Goal: Communication & Community: Answer question/provide support

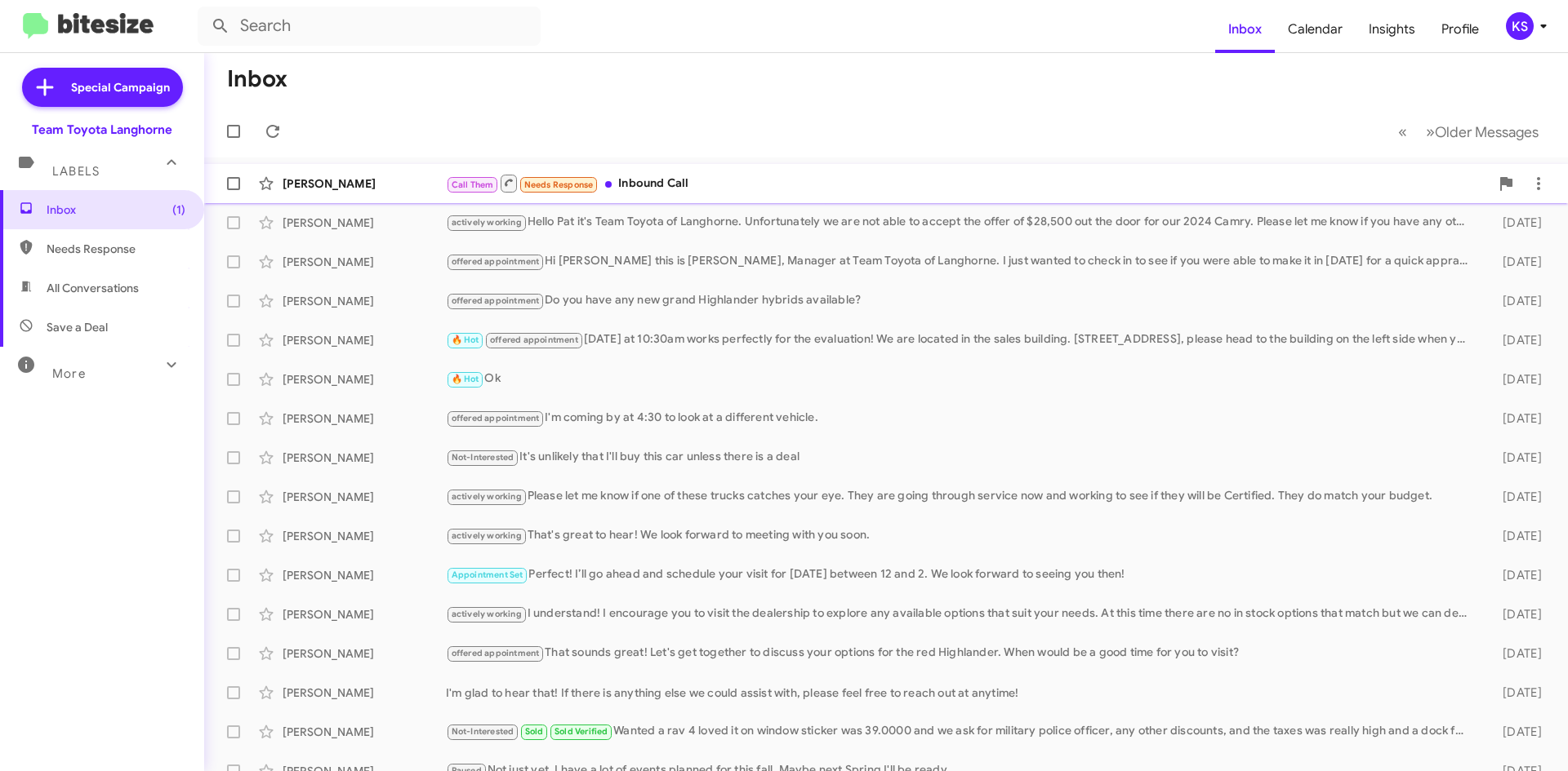
click at [697, 173] on div "[PERSON_NAME] Call Them Needs Response Inbound Call 3 minutes ago" at bounding box center [886, 183] width 1338 height 32
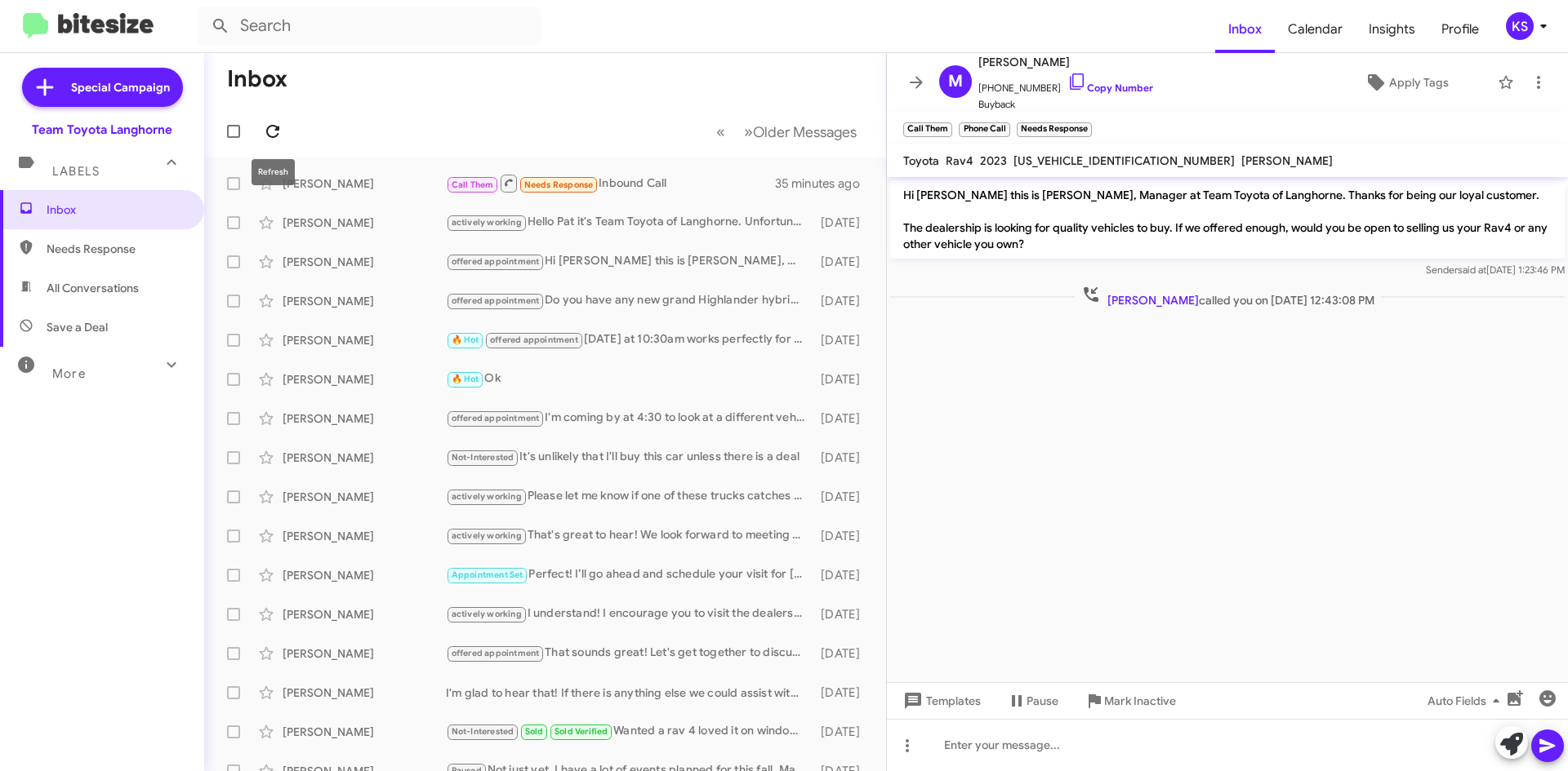
click at [276, 126] on icon at bounding box center [272, 132] width 20 height 20
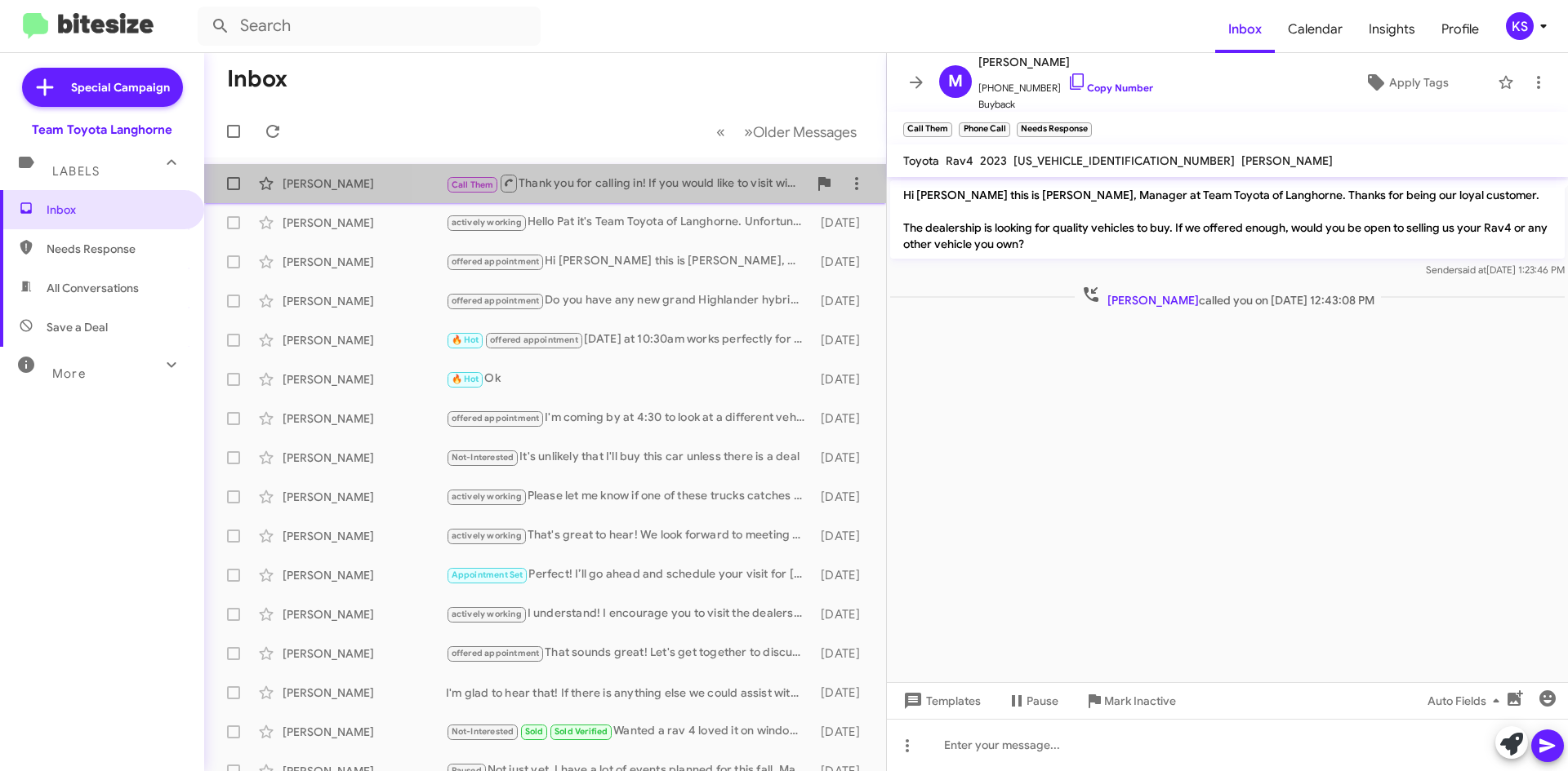
click at [694, 185] on div "Call Them Thank you for calling in! If you would like to visit with us, please …" at bounding box center [627, 183] width 362 height 21
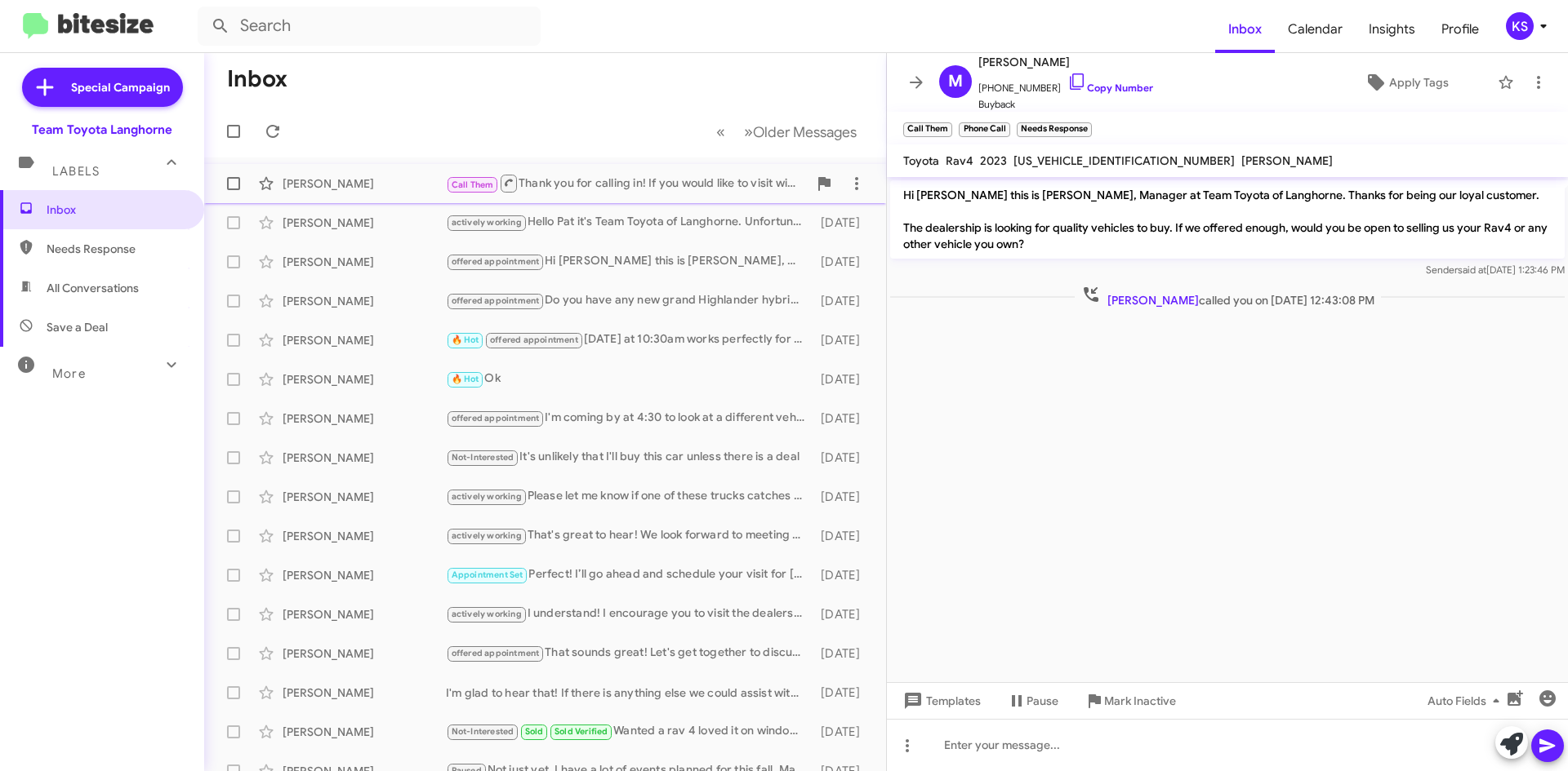
click at [660, 197] on div "[PERSON_NAME] Call Them Thank you for calling in! If you would like to visit wi…" at bounding box center [545, 183] width 656 height 32
click at [623, 222] on div "actively working Hello [PERSON_NAME] it's Team Toyota of Langhorne. Unfortunate…" at bounding box center [627, 222] width 362 height 19
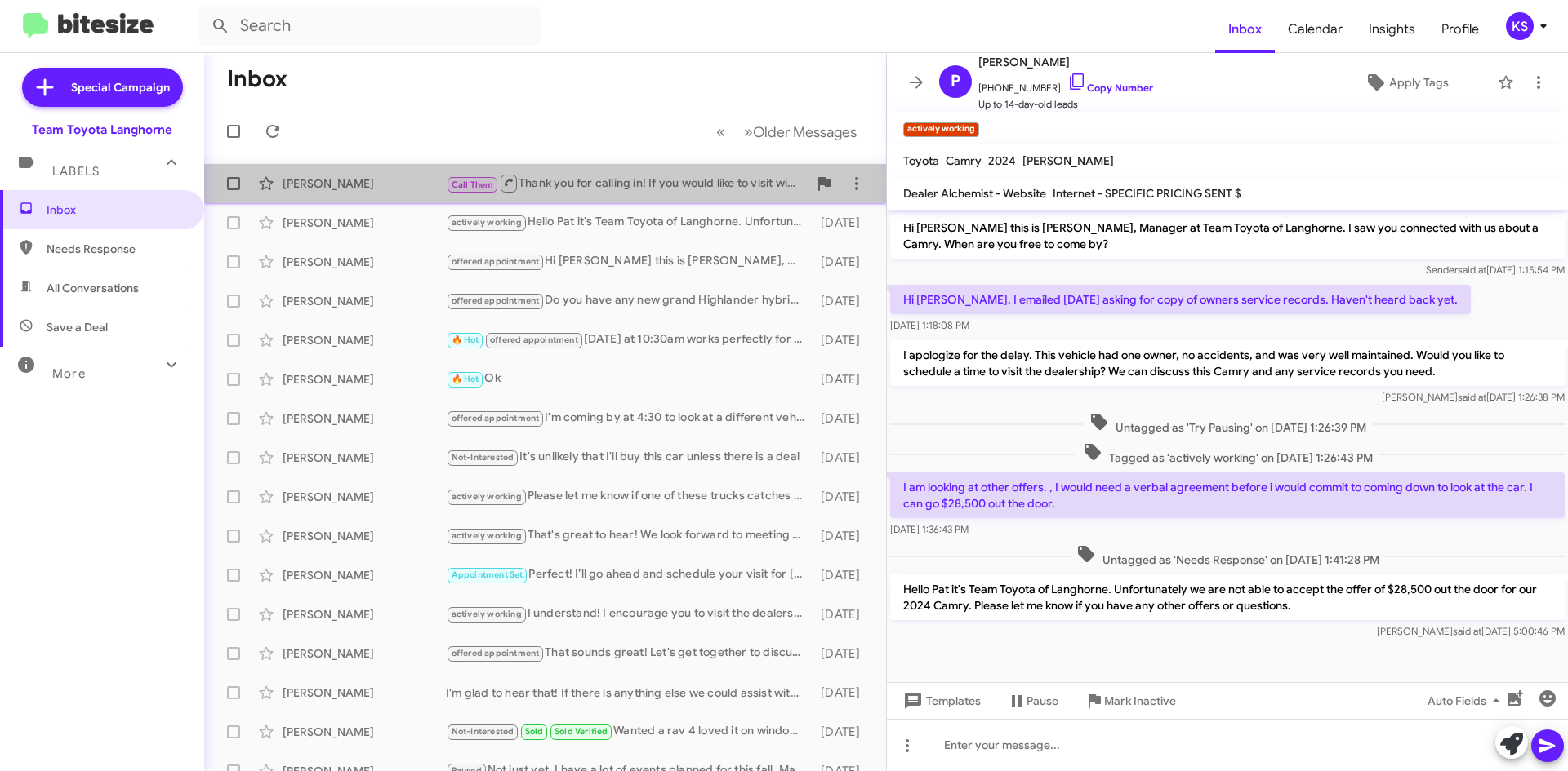
click at [625, 188] on div "Call Them Thank you for calling in! If you would like to visit with us, please …" at bounding box center [627, 183] width 362 height 21
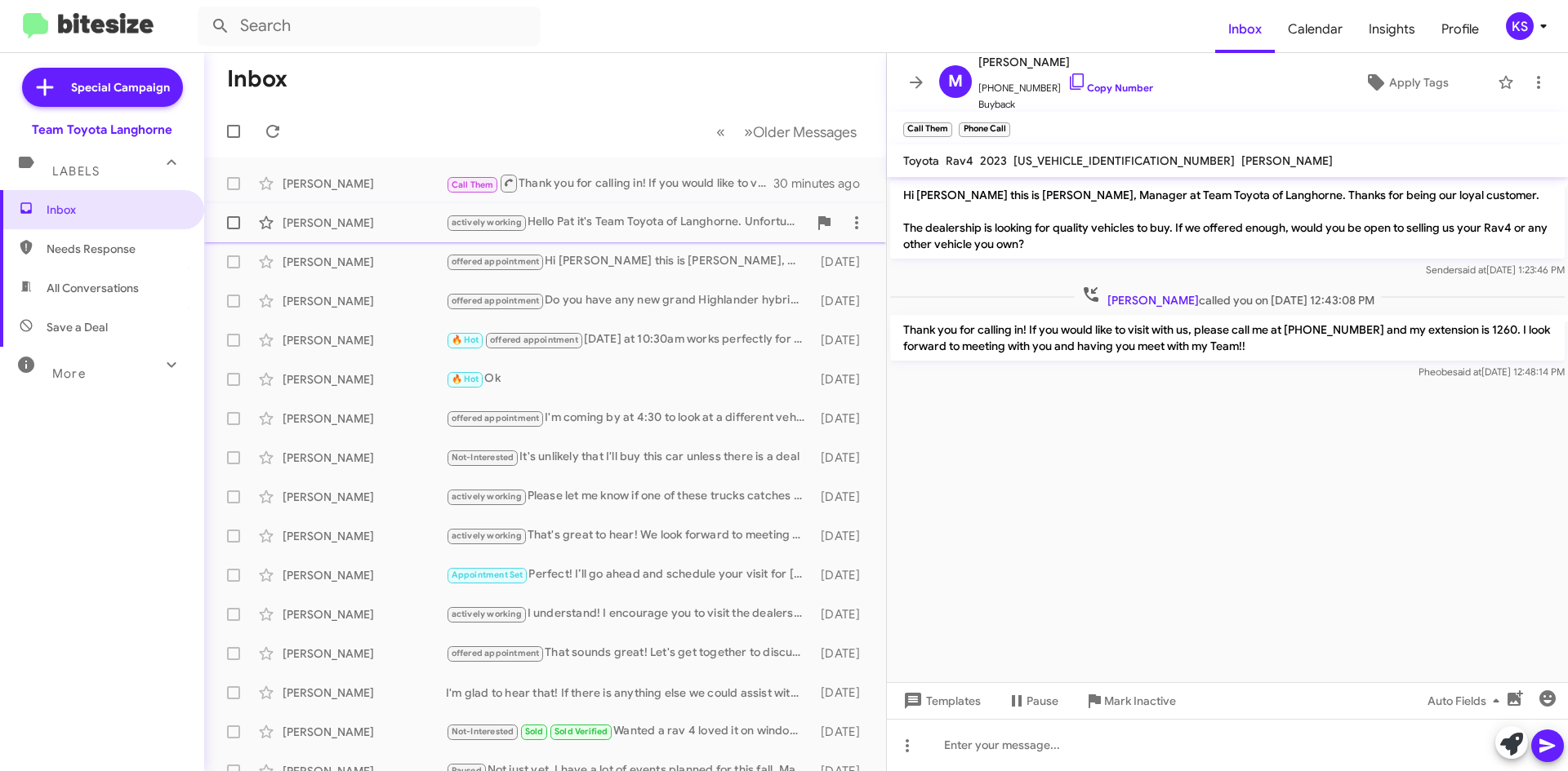
click at [617, 236] on div "[PERSON_NAME] actively working Hello [PERSON_NAME] it's Team Toyota of Langhorn…" at bounding box center [545, 222] width 656 height 32
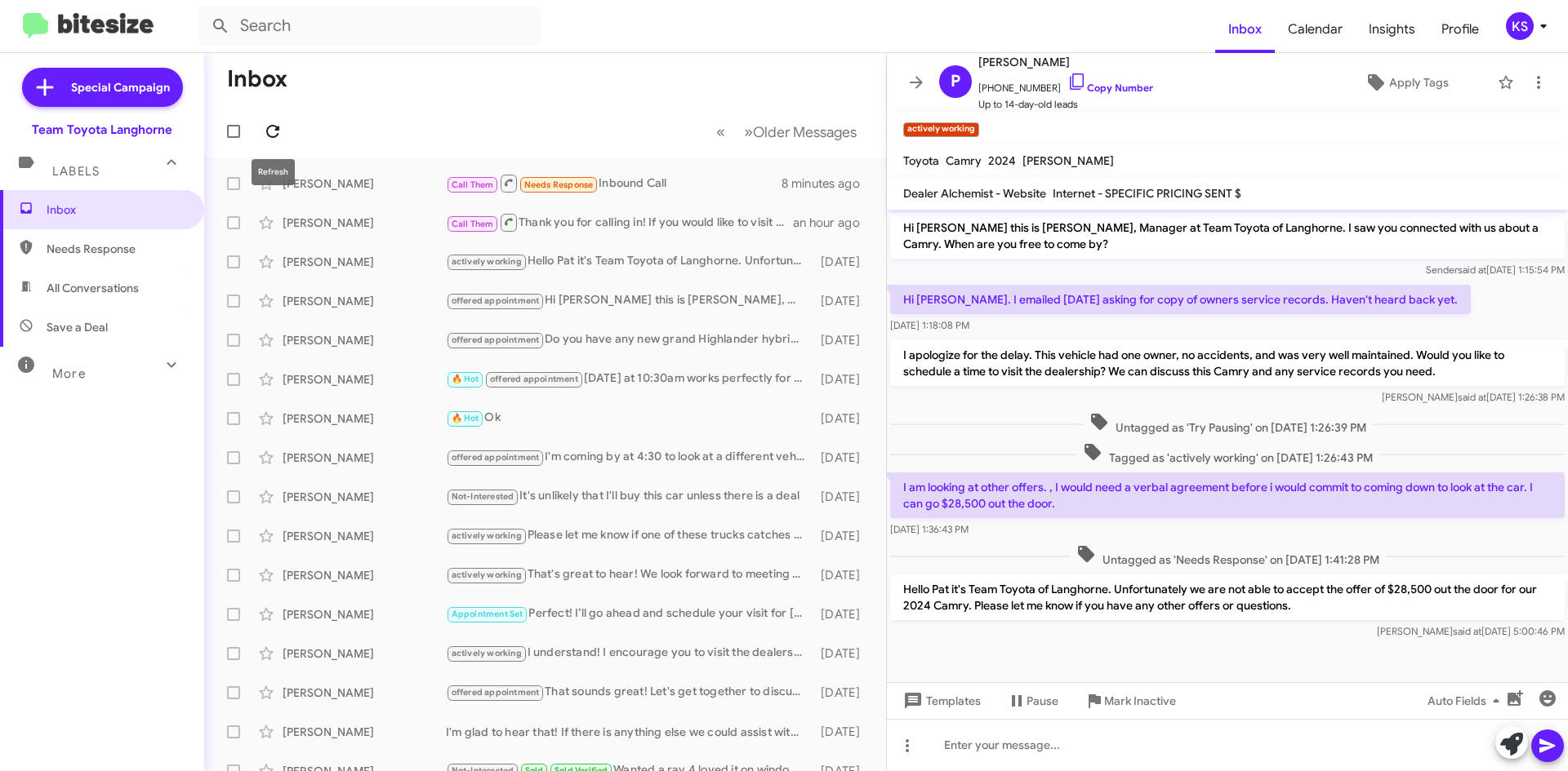
click at [270, 131] on icon at bounding box center [272, 132] width 20 height 20
click at [669, 188] on div "Call Them Needs Response Inbound Call" at bounding box center [627, 183] width 362 height 21
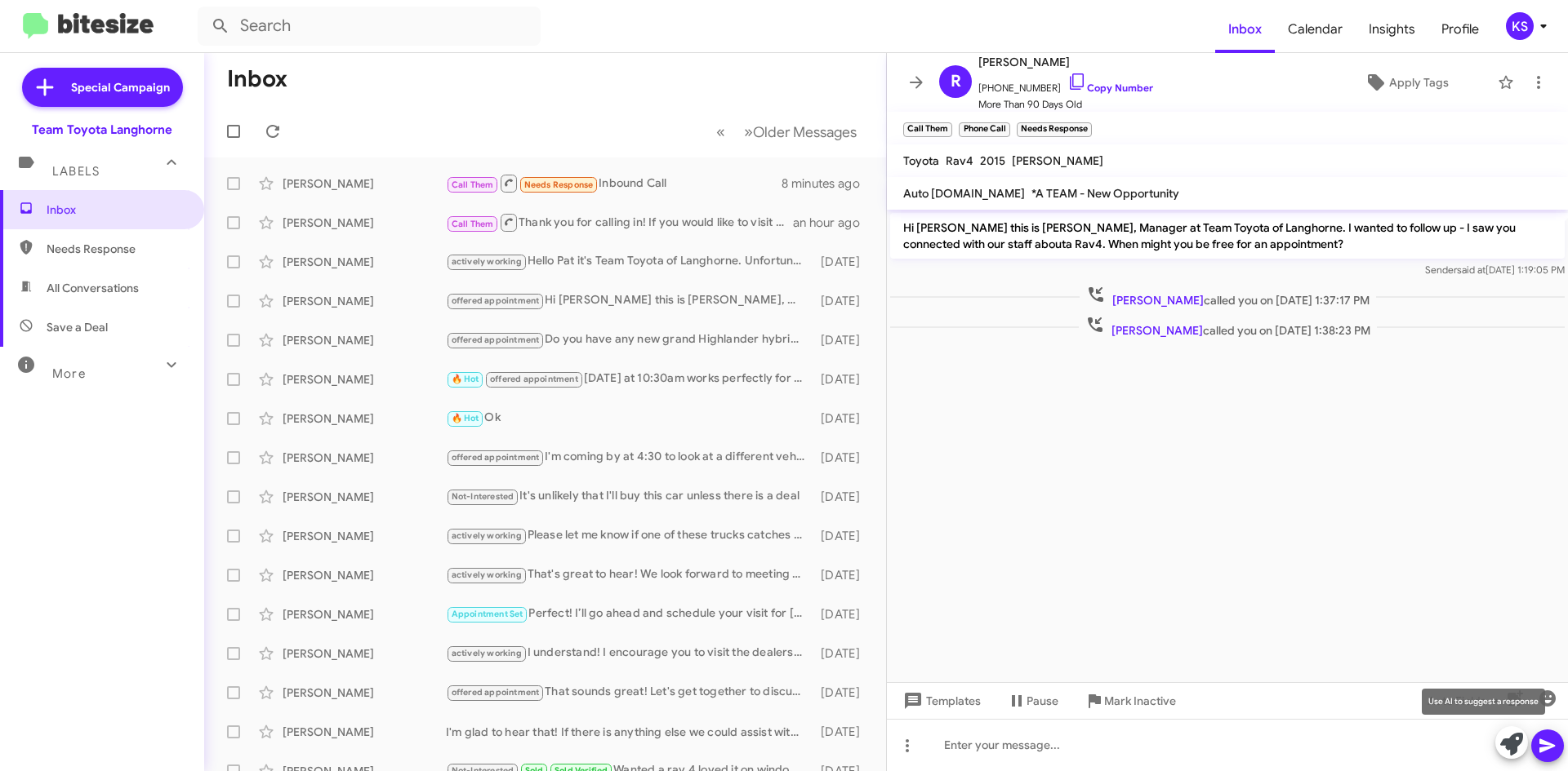
click at [1509, 742] on icon at bounding box center [1511, 743] width 23 height 23
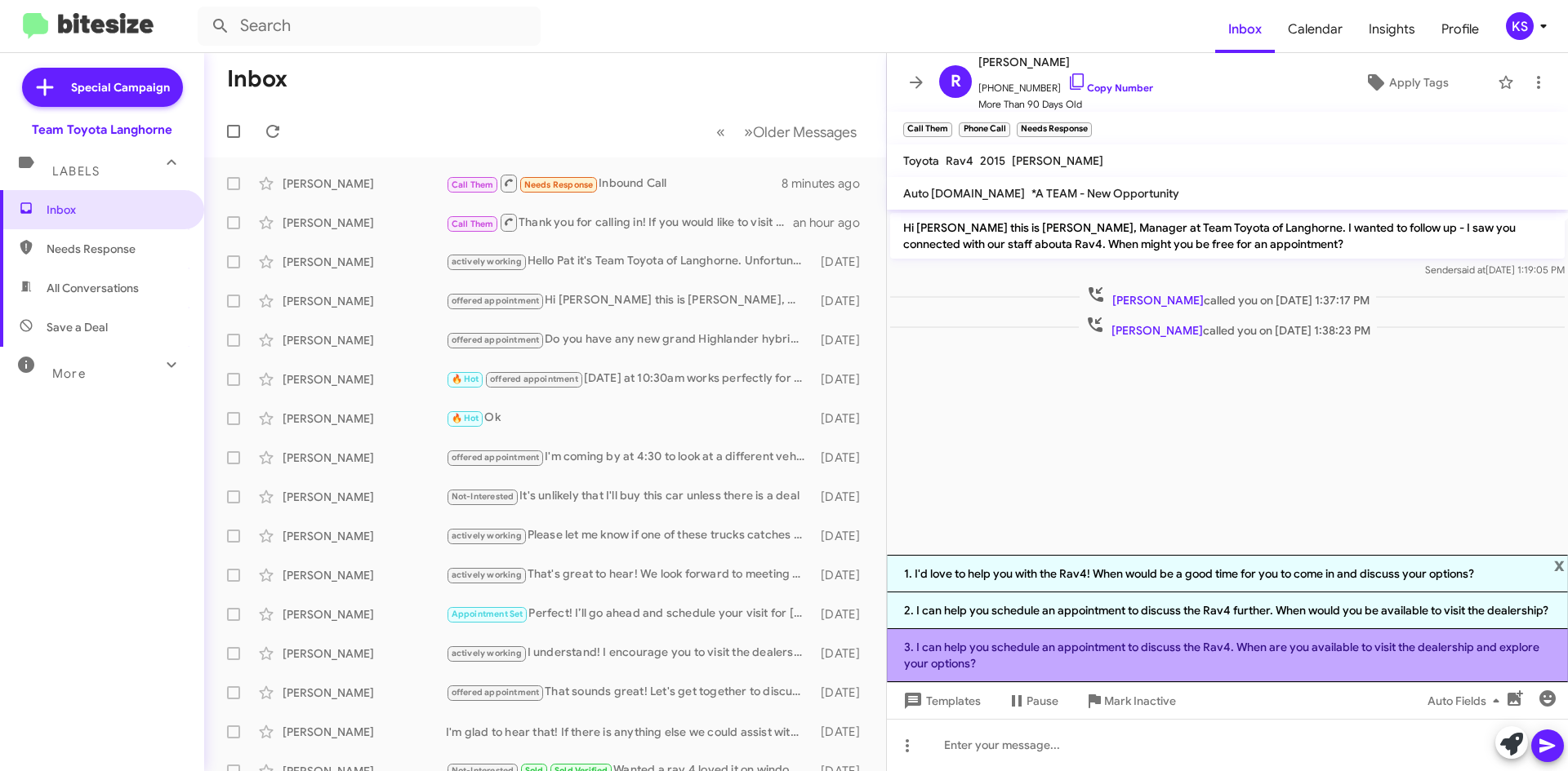
click at [1174, 646] on li "3. I can help you schedule an appointment to discuss the Rav4. When are you ava…" at bounding box center [1227, 656] width 681 height 53
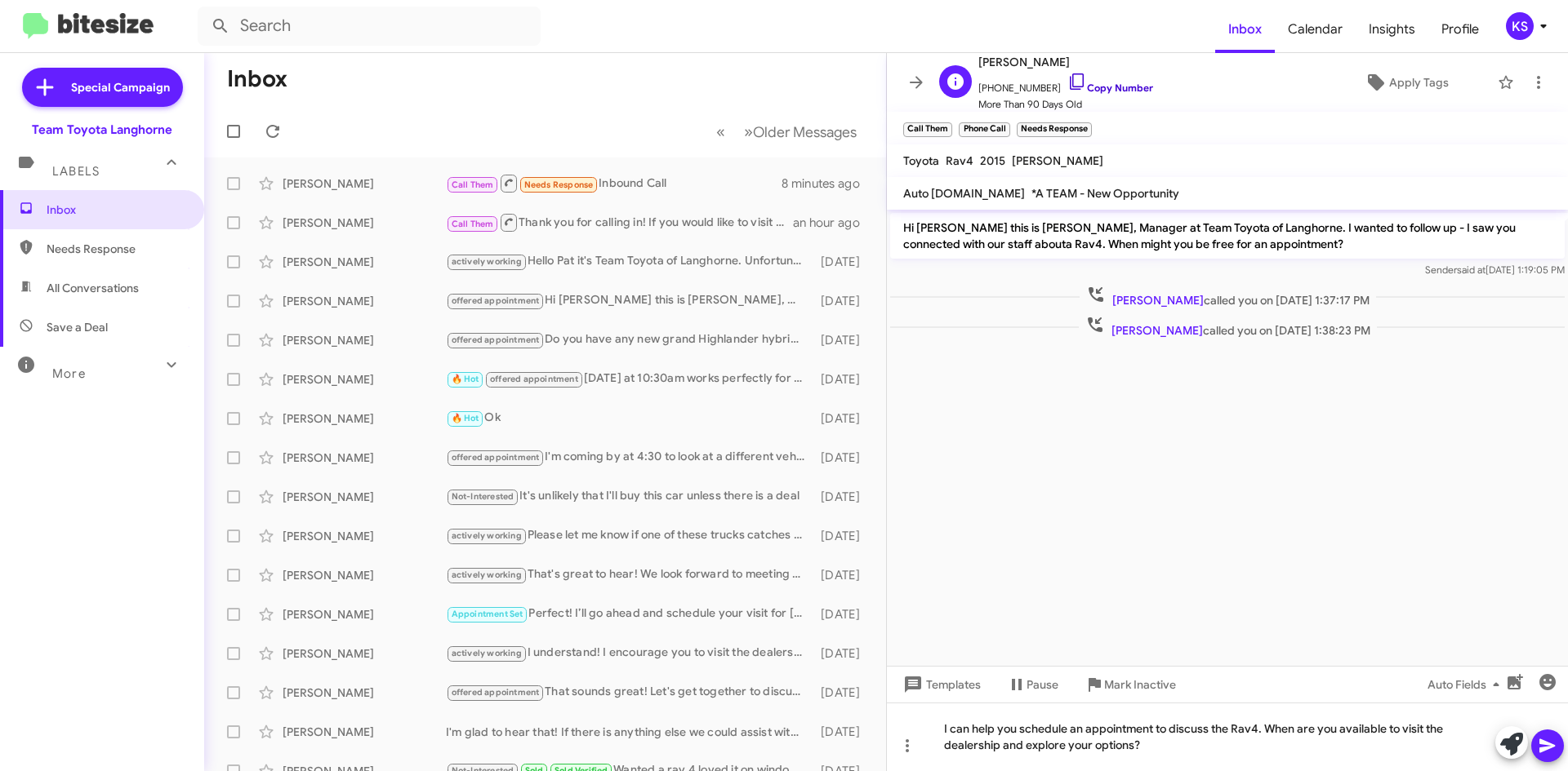
click at [1067, 75] on icon at bounding box center [1077, 82] width 20 height 20
click at [1554, 752] on icon at bounding box center [1547, 746] width 20 height 20
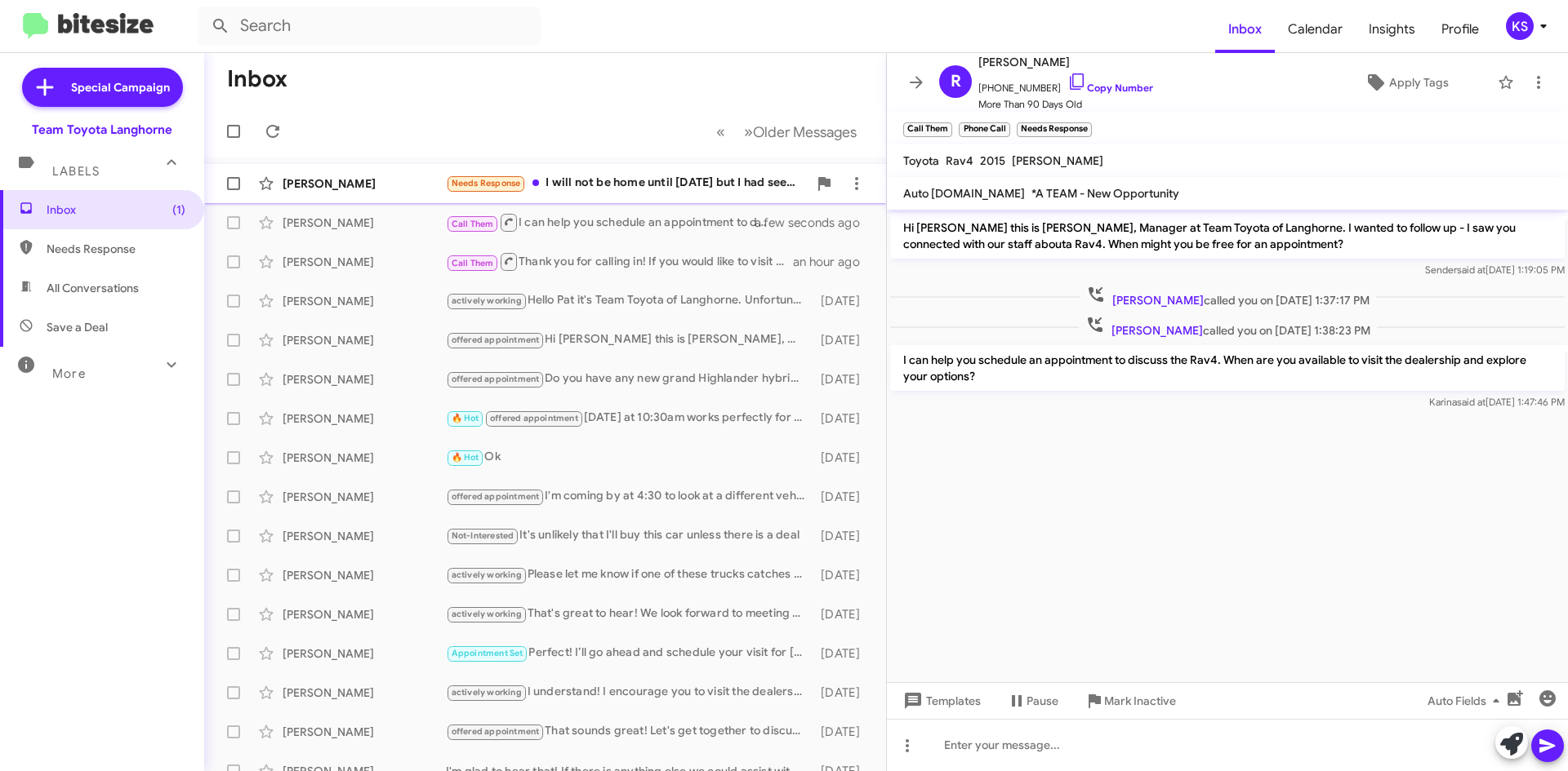
click at [673, 190] on div "Needs Response I will not be home until [DATE] but I had seen that the ship in …" at bounding box center [627, 183] width 362 height 19
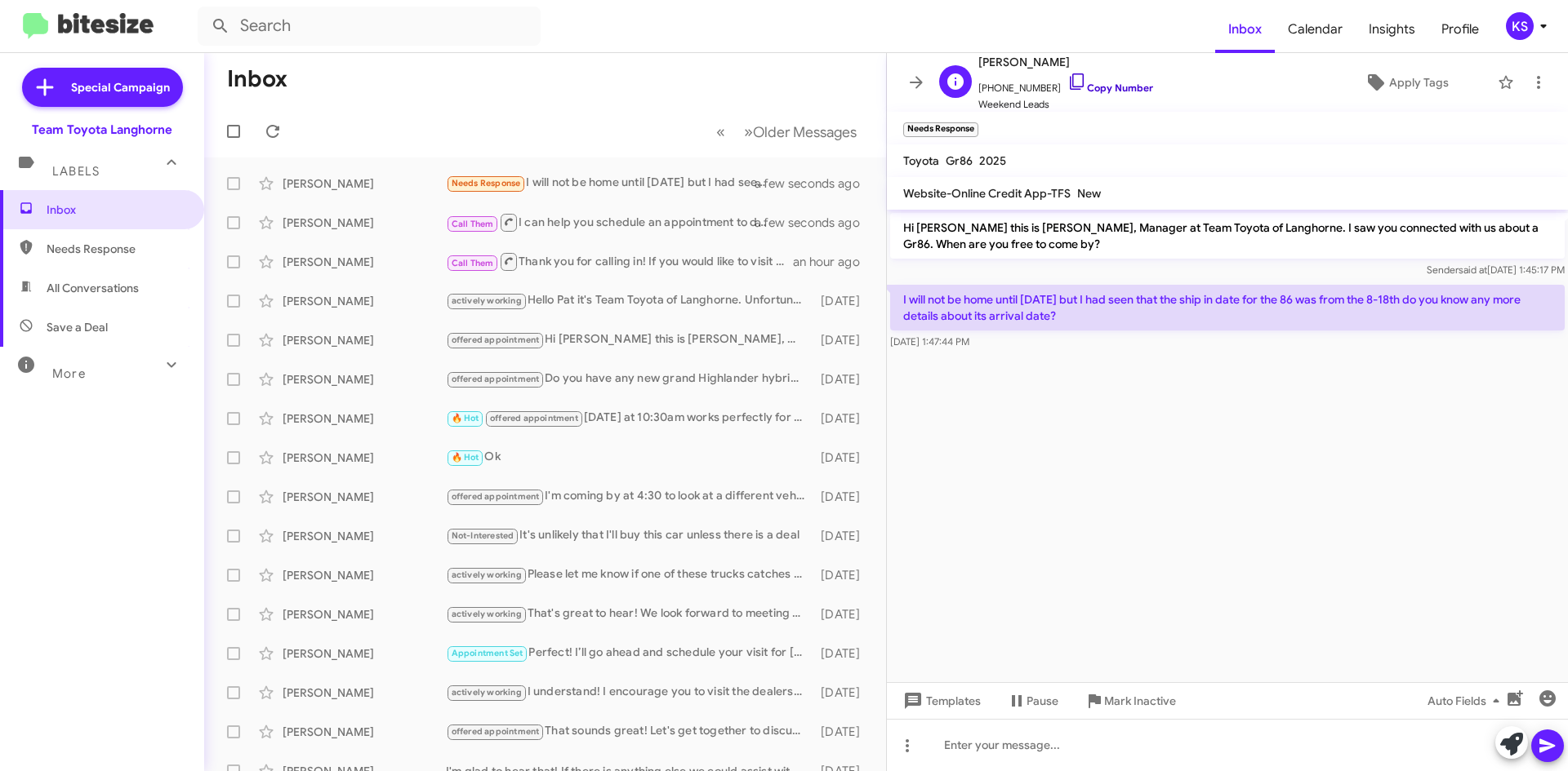
click at [1067, 80] on icon at bounding box center [1077, 82] width 20 height 20
click at [270, 127] on icon at bounding box center [272, 131] width 13 height 13
click at [276, 130] on icon at bounding box center [272, 131] width 13 height 13
click at [125, 297] on span "All Conversations" at bounding box center [102, 288] width 205 height 39
type input "in:all-conversations"
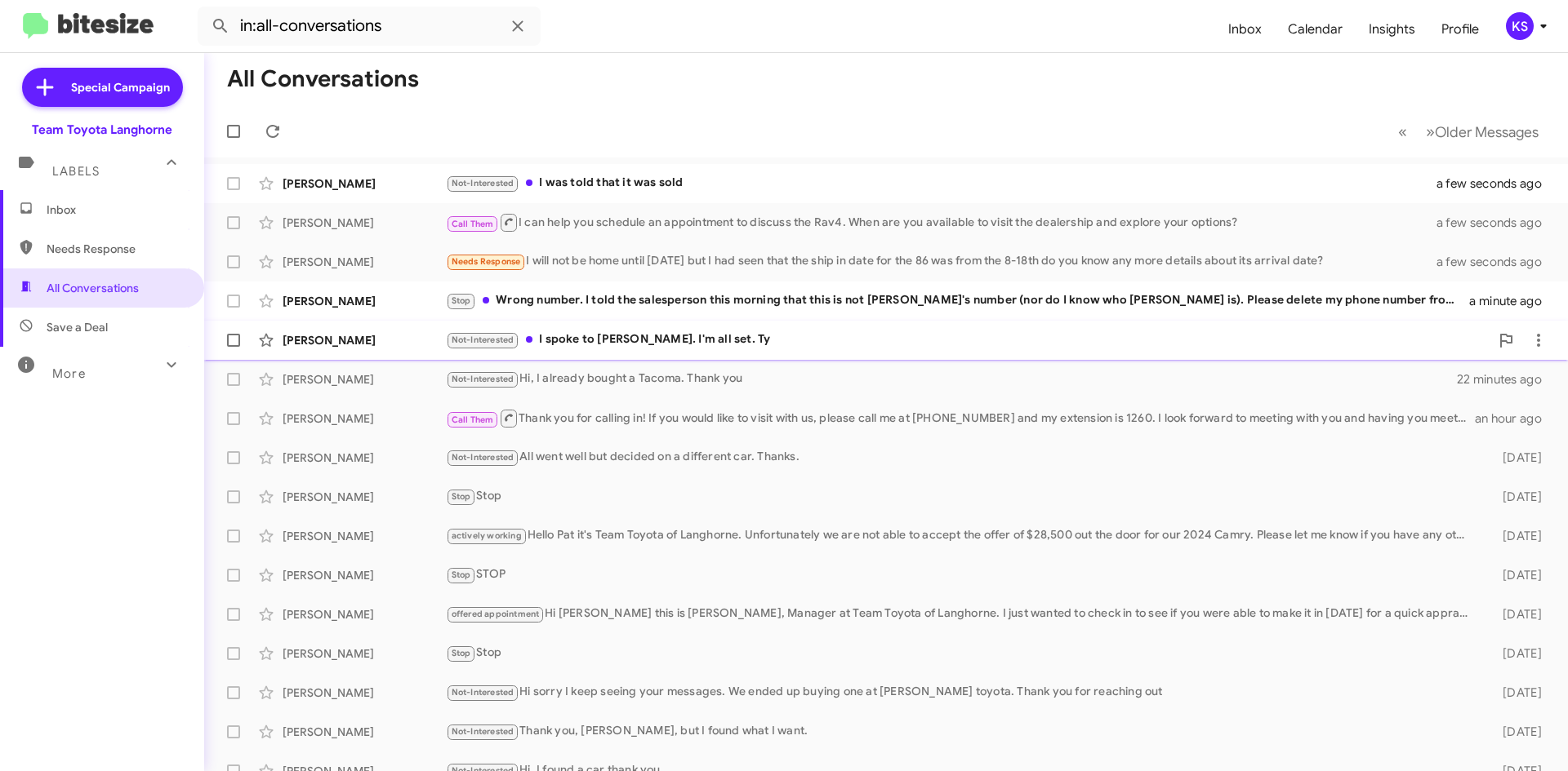
click at [691, 344] on div "Not-Interested I spoke to [PERSON_NAME]. I'm all set. Ty" at bounding box center [967, 339] width 1044 height 19
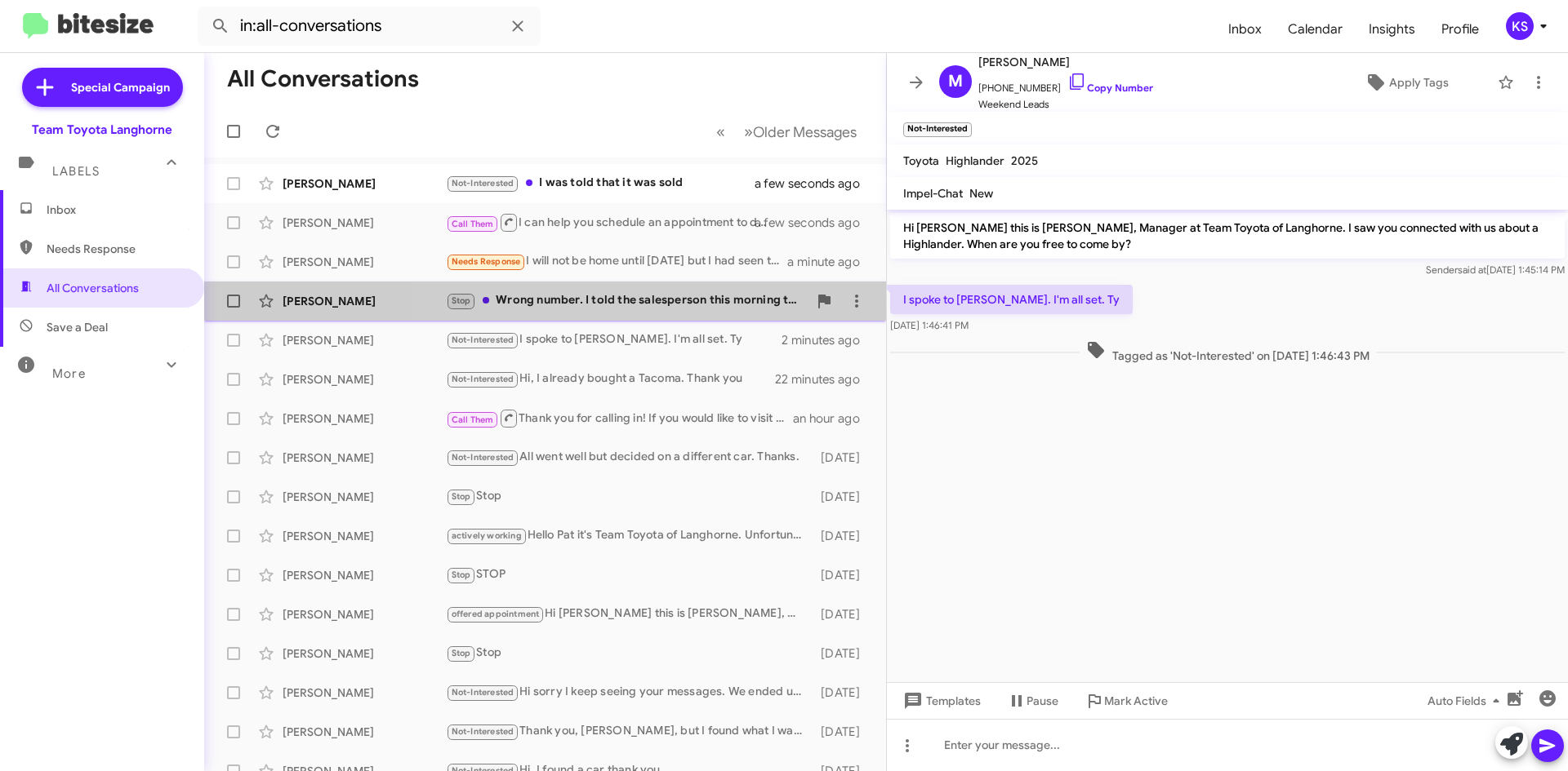
click at [646, 305] on div "Stop Wrong number. I told the salesperson this morning that this is not [PERSON…" at bounding box center [627, 300] width 362 height 19
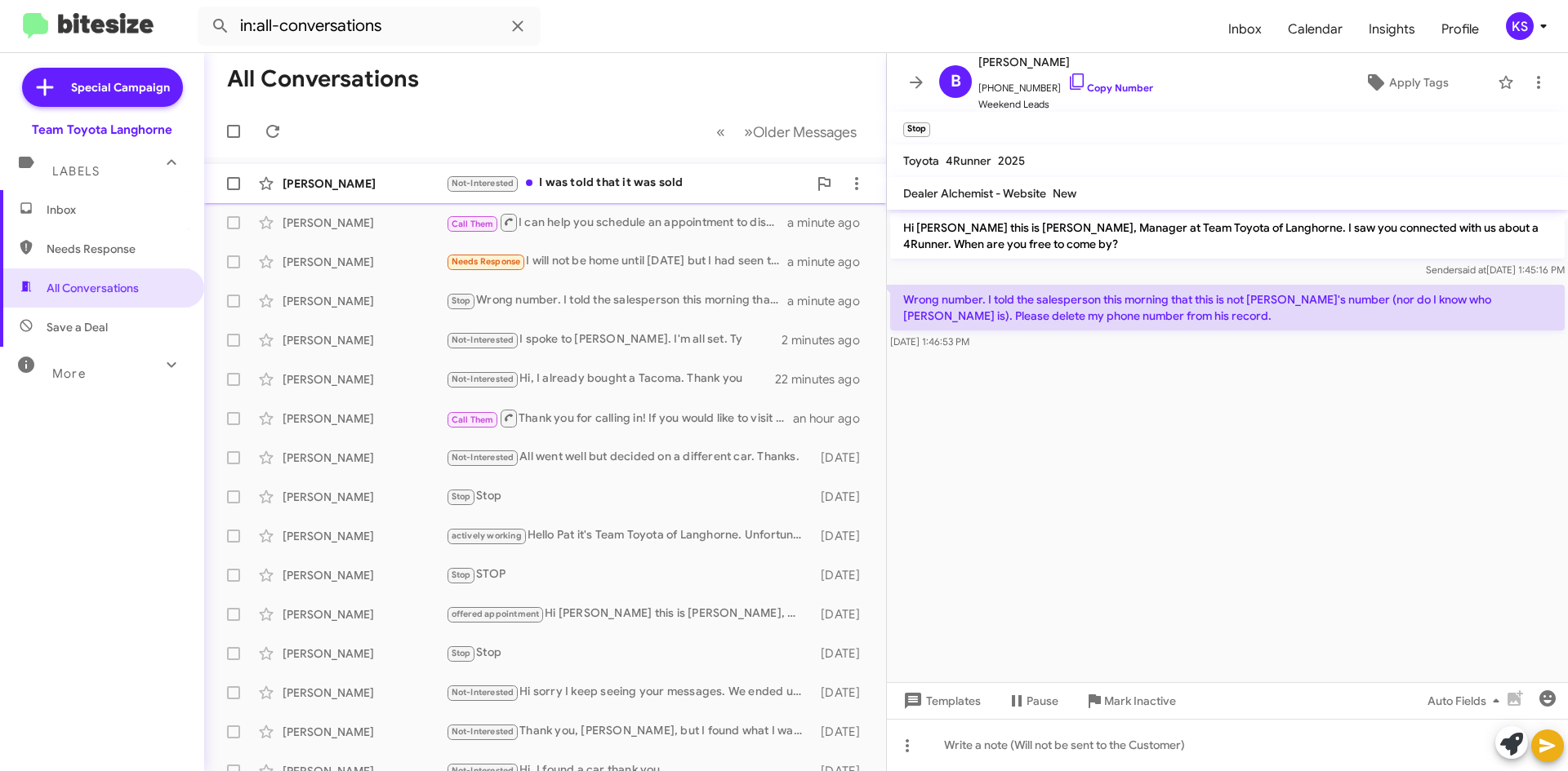
click at [640, 182] on div "Not-Interested I was told that it was sold" at bounding box center [627, 183] width 362 height 19
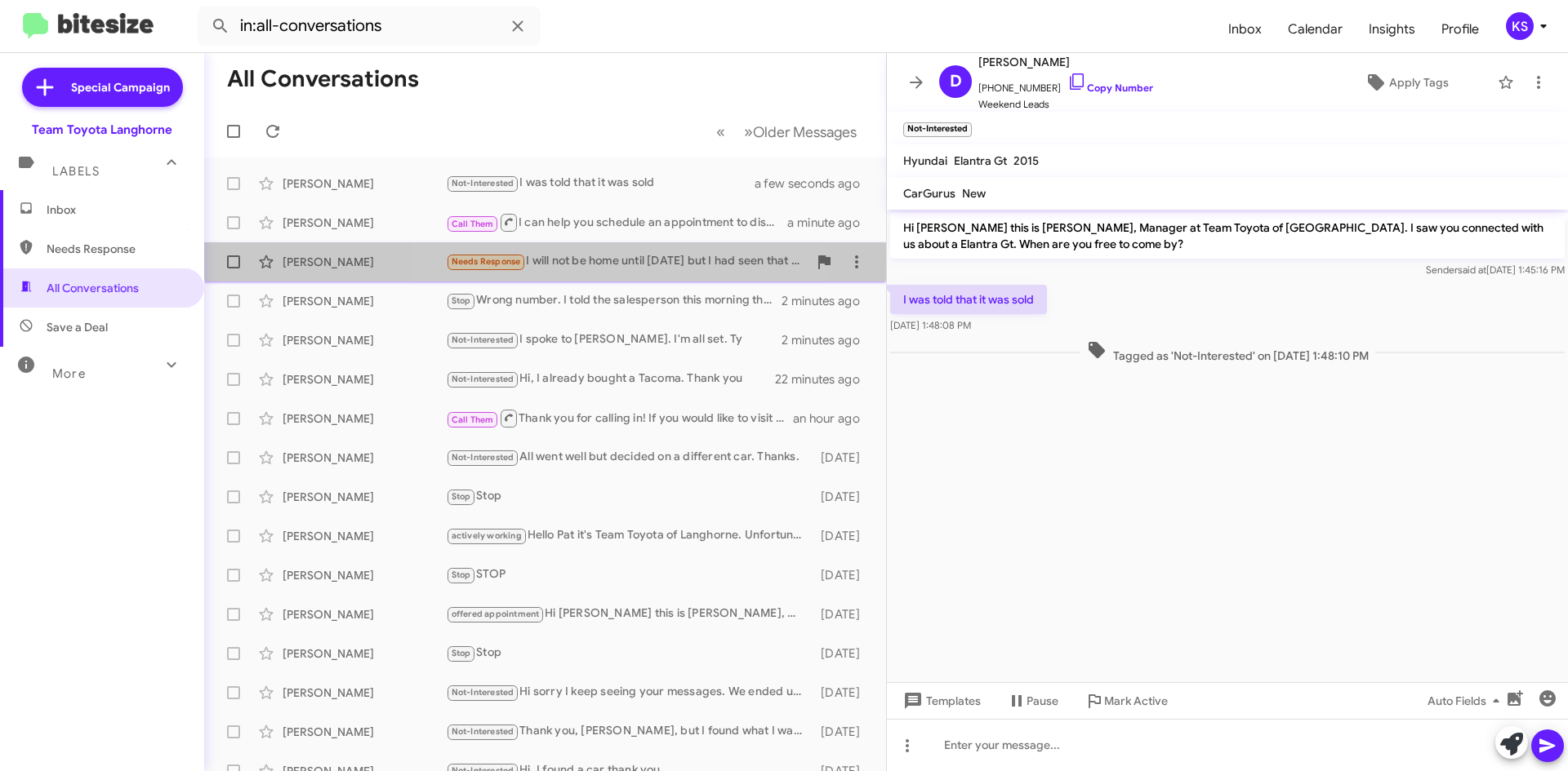
click at [588, 254] on div "Needs Response I will not be home until [DATE] but I had seen that the ship in …" at bounding box center [627, 261] width 362 height 19
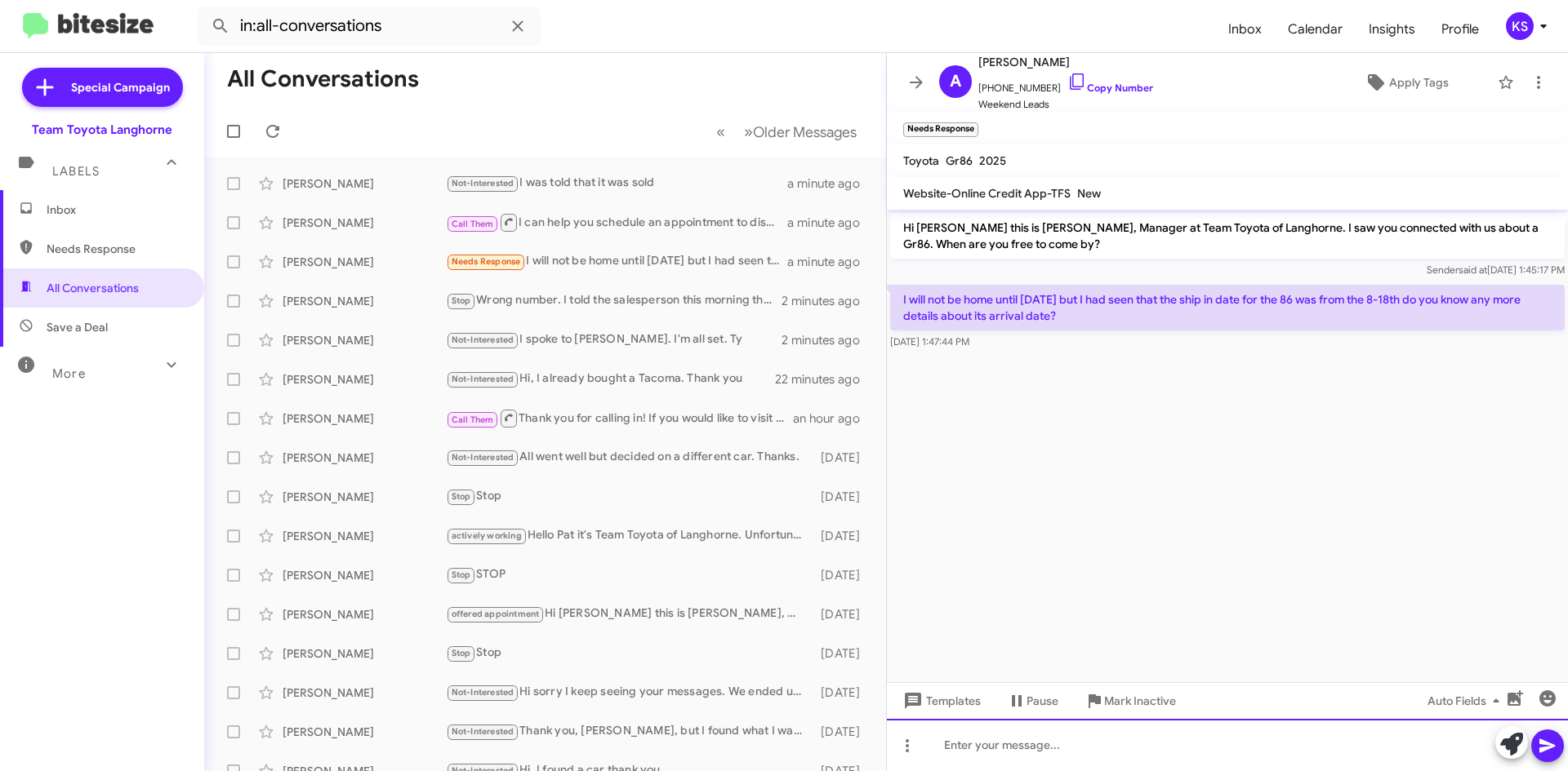
click at [986, 742] on div at bounding box center [1227, 744] width 681 height 52
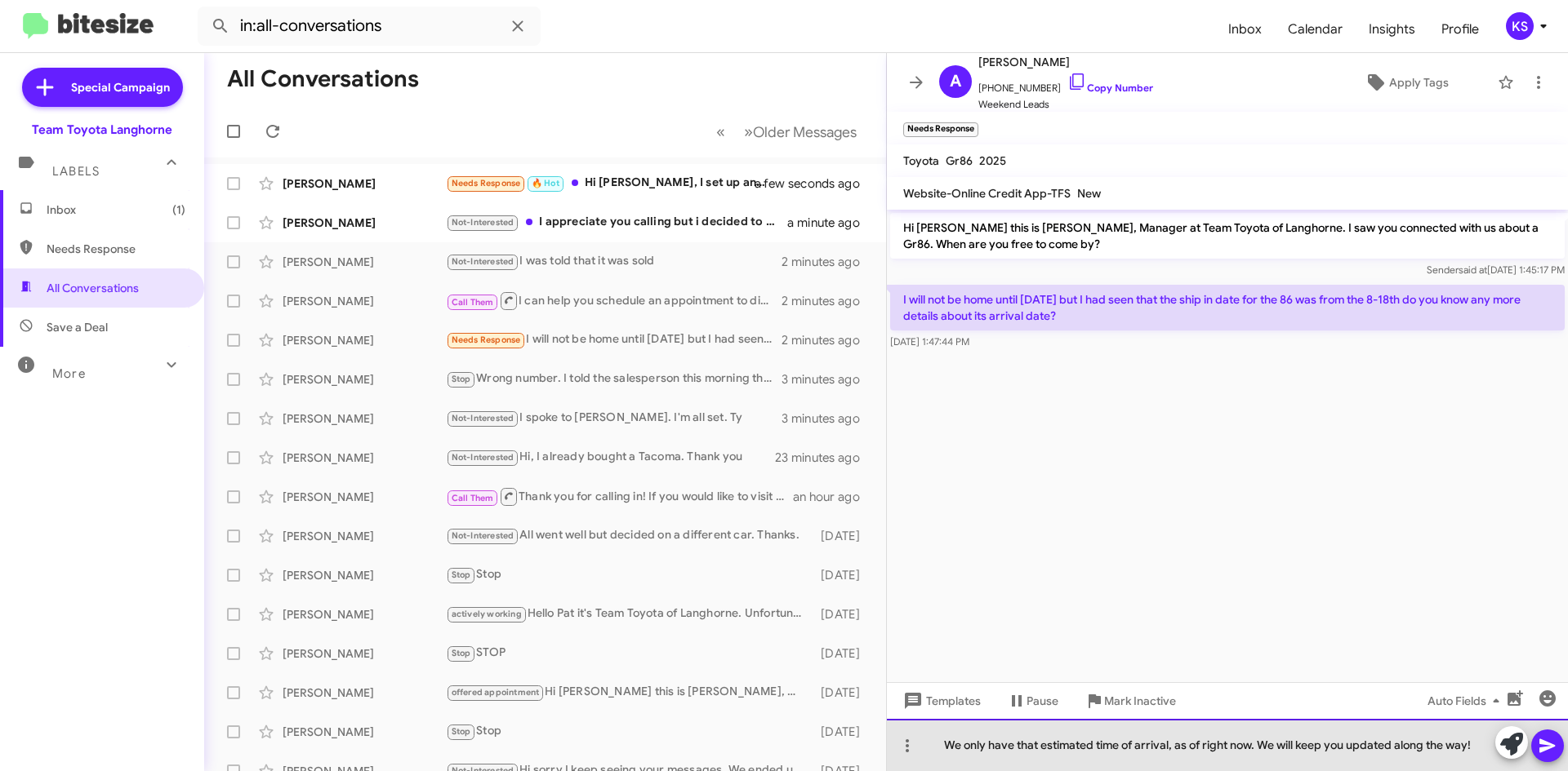
click at [978, 742] on div "We only have that estimated time of arrival, as of right now. We will keep you …" at bounding box center [1227, 744] width 681 height 52
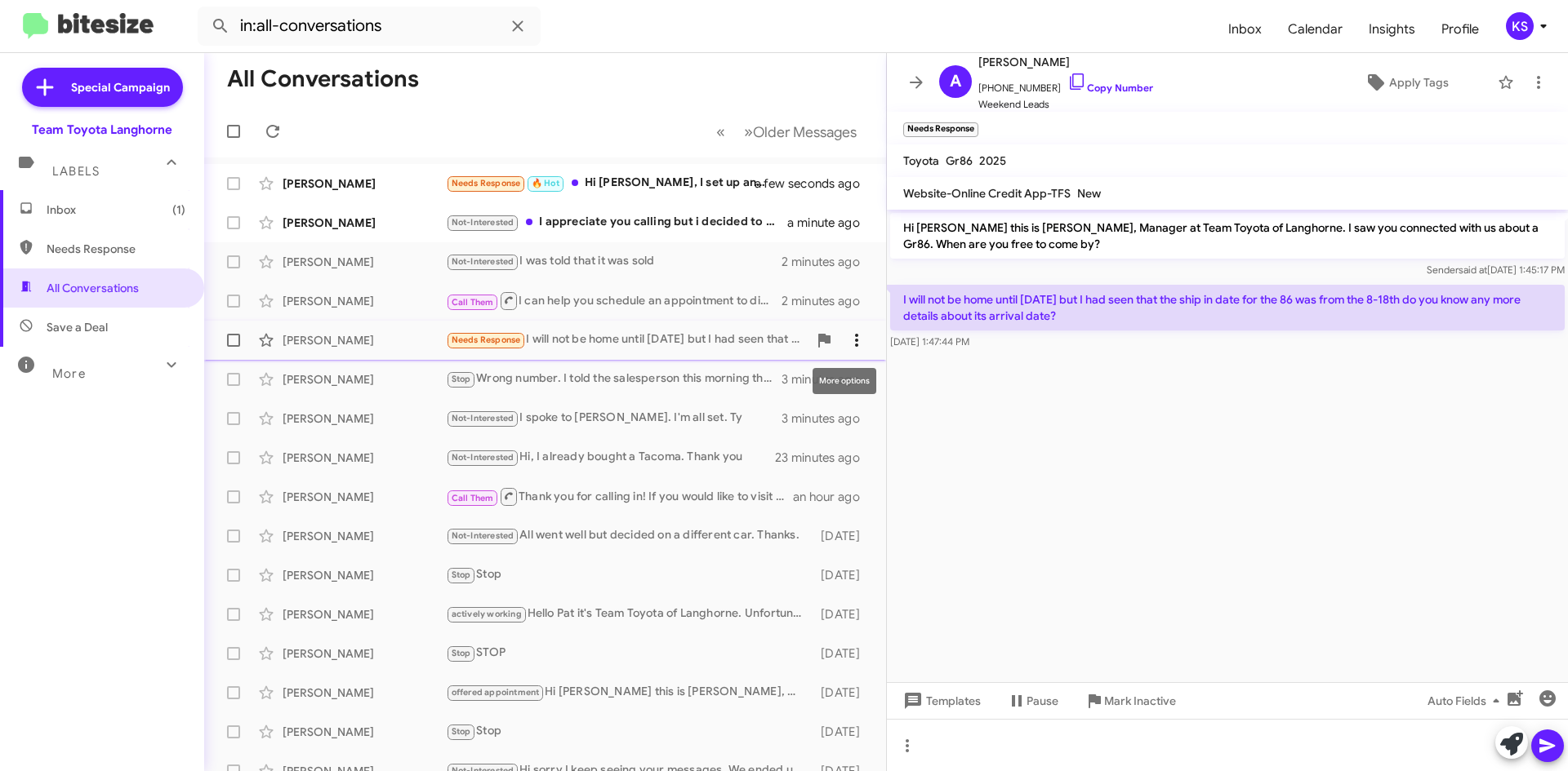
click at [847, 334] on icon at bounding box center [857, 340] width 20 height 20
click at [762, 381] on span "Mark as unread" at bounding box center [721, 383] width 83 height 39
click at [687, 218] on div "Not-Interested I appreciate you calling but i decided to go another route thank…" at bounding box center [627, 222] width 362 height 19
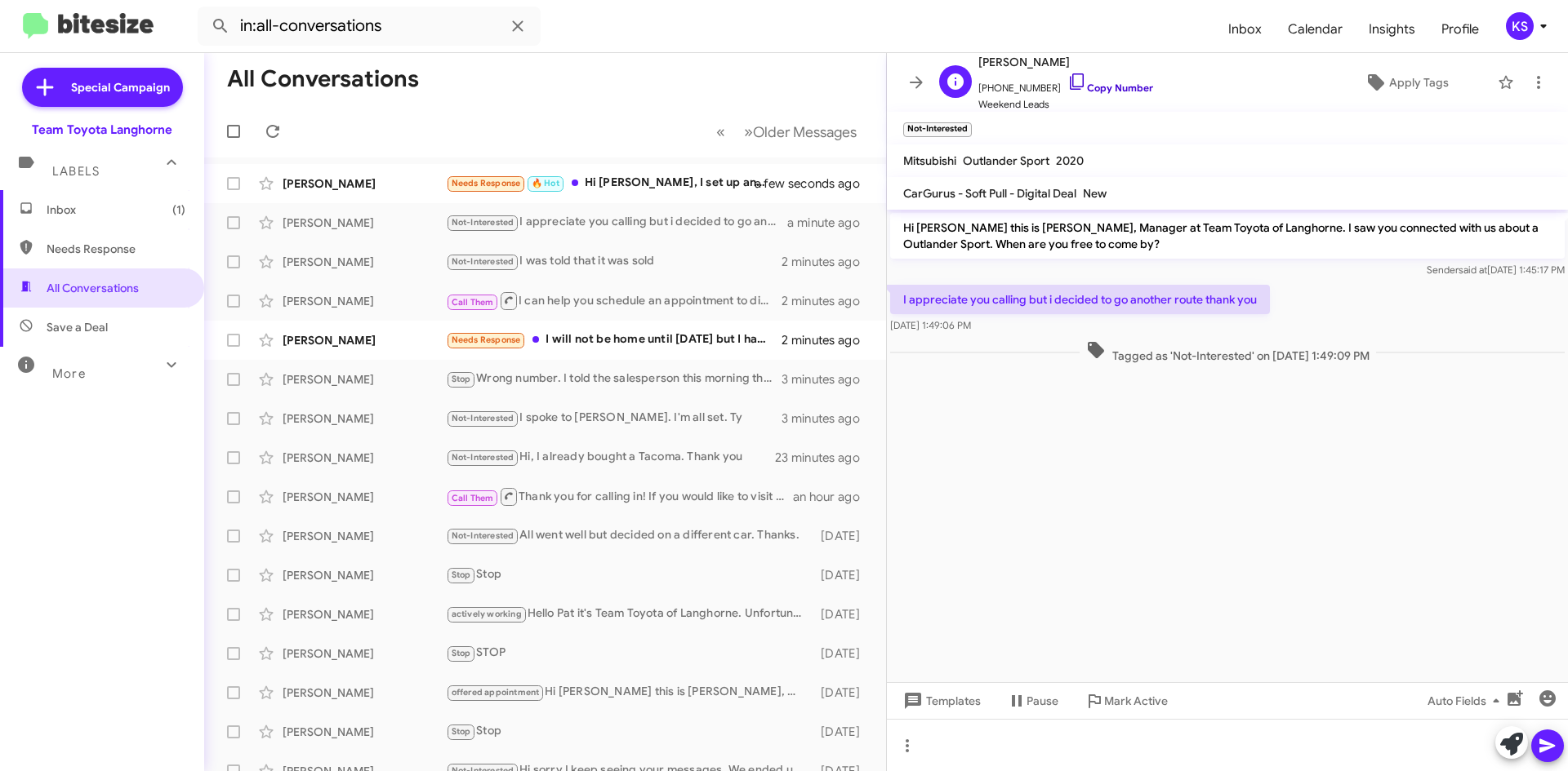
click at [1067, 79] on icon at bounding box center [1077, 82] width 20 height 20
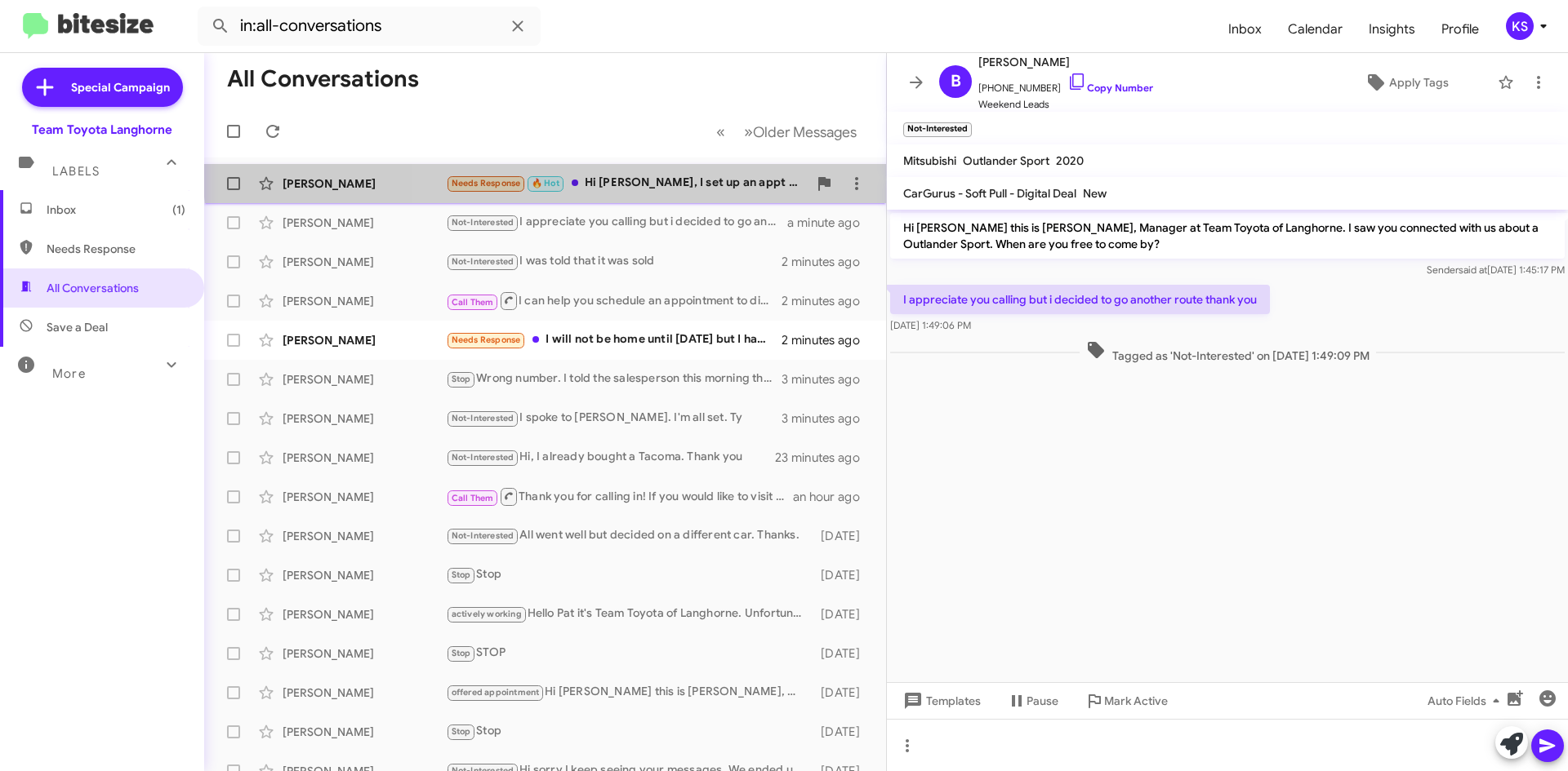
click at [657, 171] on div "[PERSON_NAME] Needs Response 🔥 Hot Hi [PERSON_NAME], I set up an appt for [DATE…" at bounding box center [545, 183] width 656 height 32
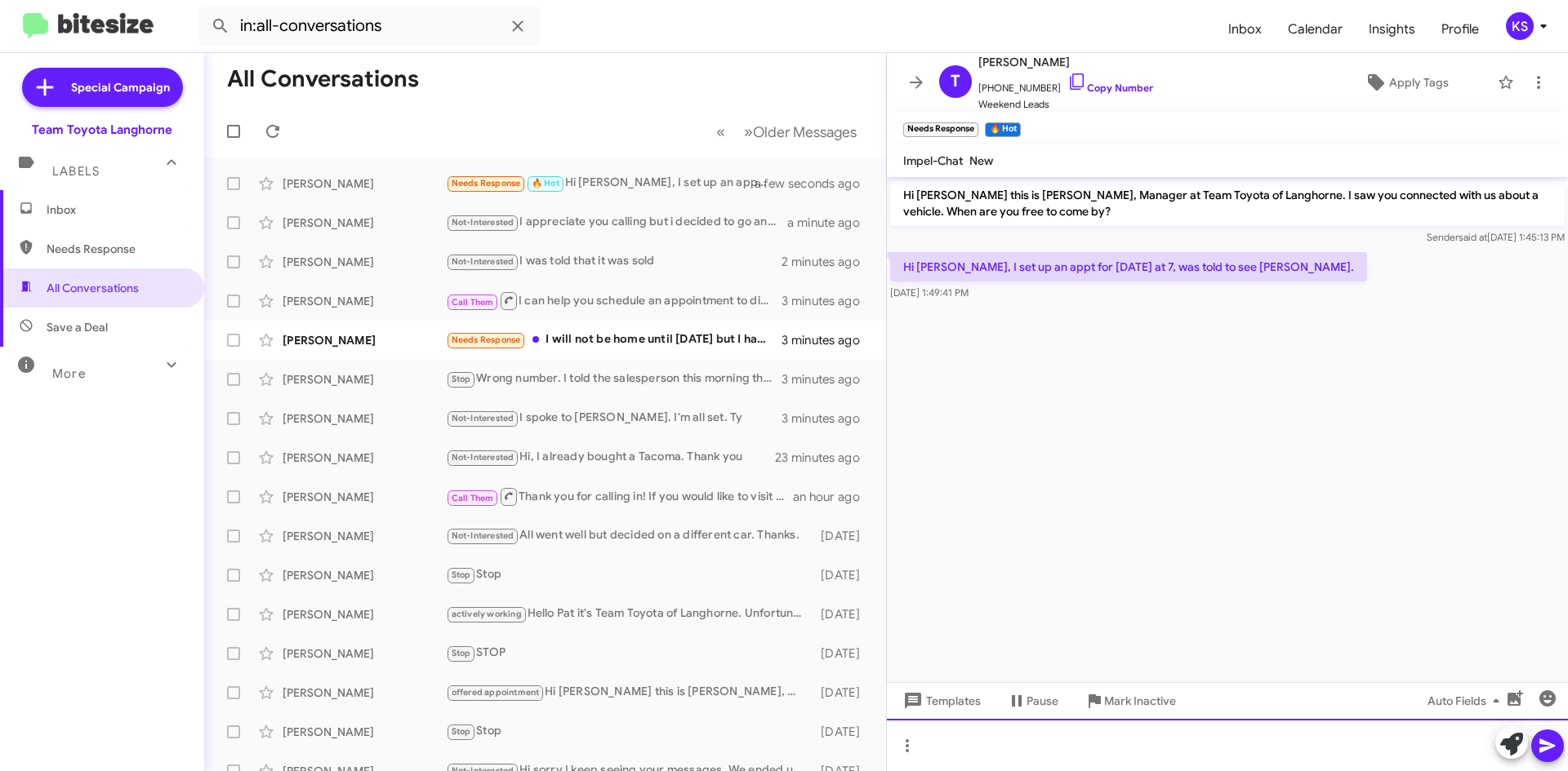
click at [1012, 753] on div at bounding box center [1227, 744] width 681 height 52
